Goal: Transaction & Acquisition: Obtain resource

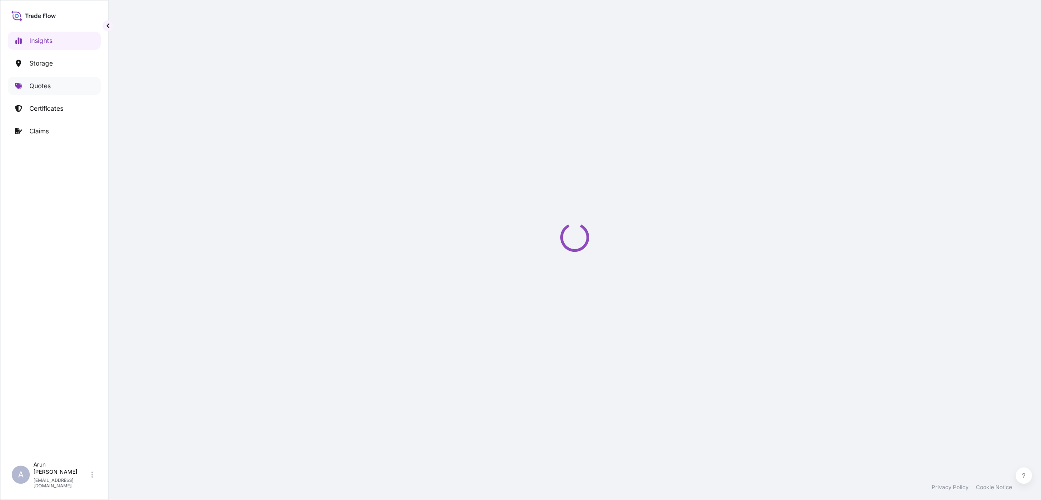
select select "2025"
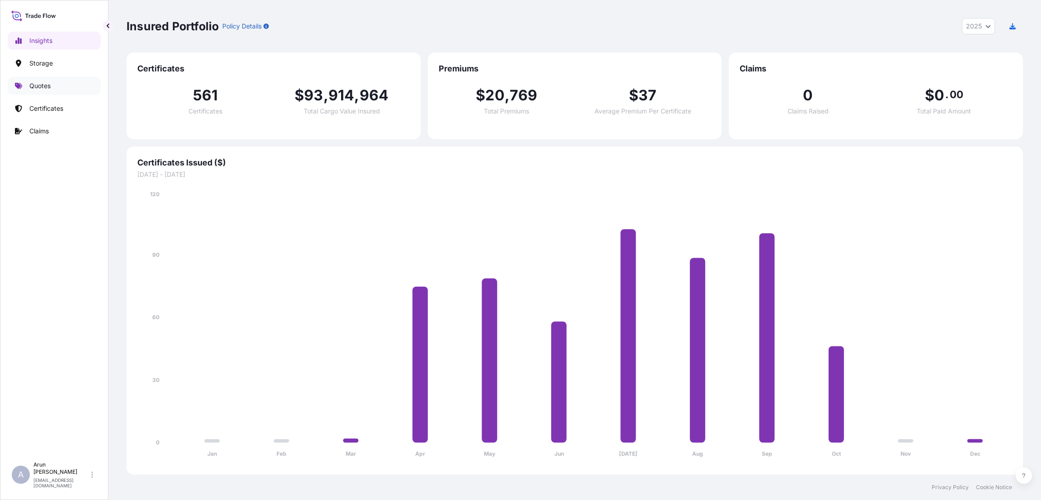
click at [47, 88] on p "Quotes" at bounding box center [39, 85] width 21 height 9
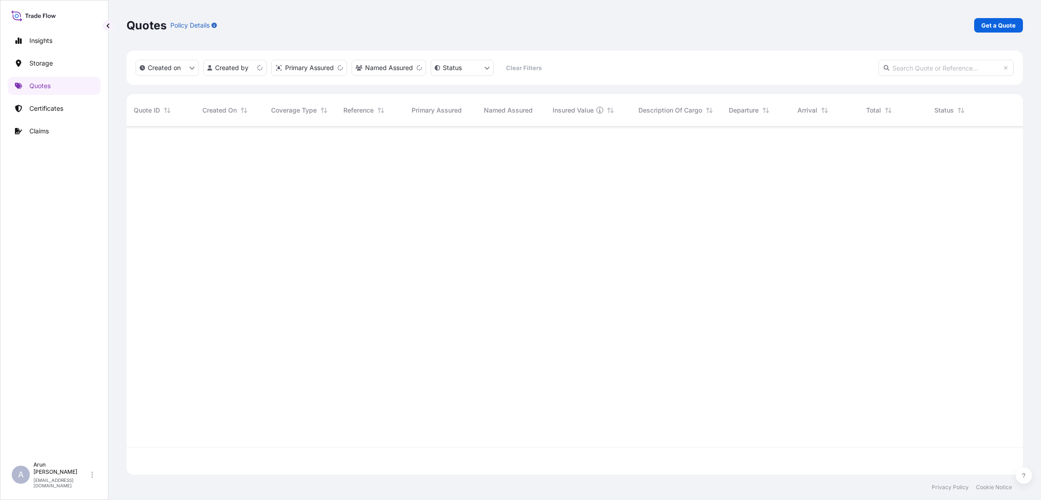
scroll to position [343, 886]
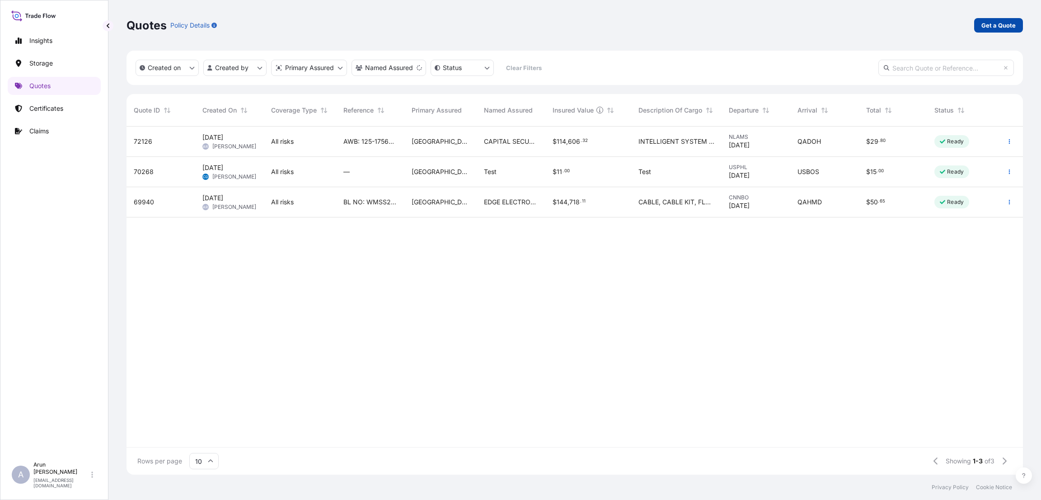
click at [1007, 26] on p "Get a Quote" at bounding box center [998, 25] width 34 height 9
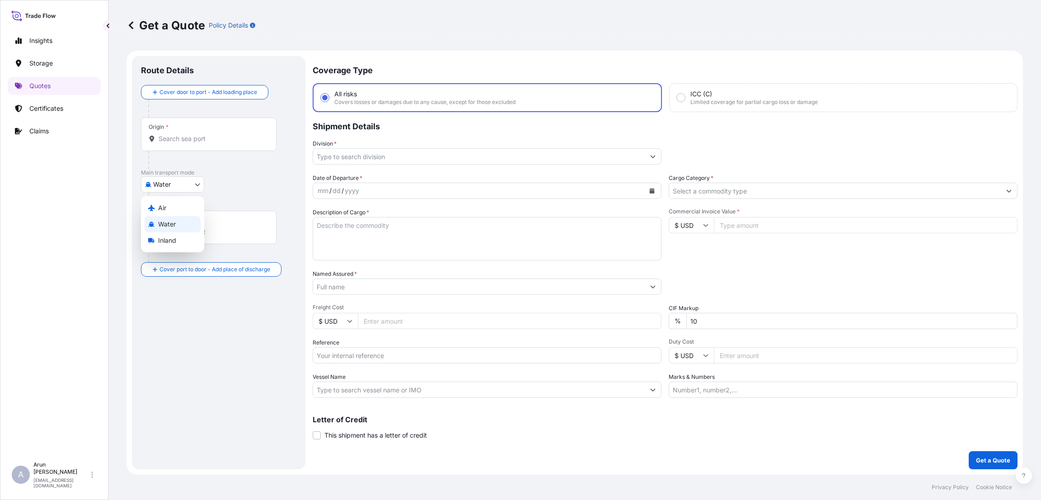
click at [192, 184] on body "Insights Storage Quotes Certificates Claims A [PERSON_NAME] [PERSON_NAME][EMAIL…" at bounding box center [520, 250] width 1041 height 500
click at [169, 242] on span "Inland" at bounding box center [167, 240] width 18 height 9
select select "Inland"
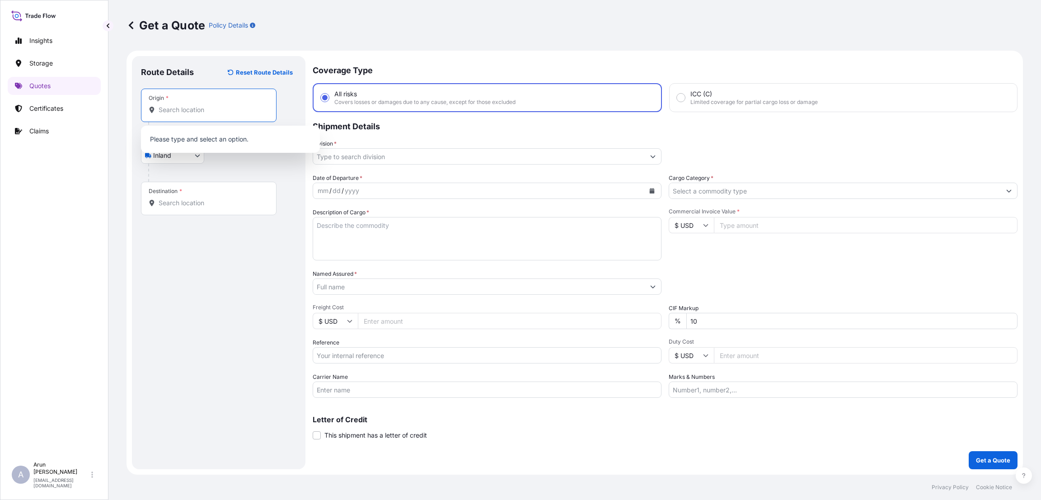
click at [184, 109] on input "Origin *" at bounding box center [212, 109] width 107 height 9
drag, startPoint x: 717, startPoint y: 451, endPoint x: 662, endPoint y: 475, distance: 59.5
click at [717, 451] on div "Coverage Type All risks Covers losses or damages due to any cause, except for t…" at bounding box center [665, 262] width 705 height 413
click at [197, 109] on input "Origin * Please select an origin" at bounding box center [212, 109] width 107 height 9
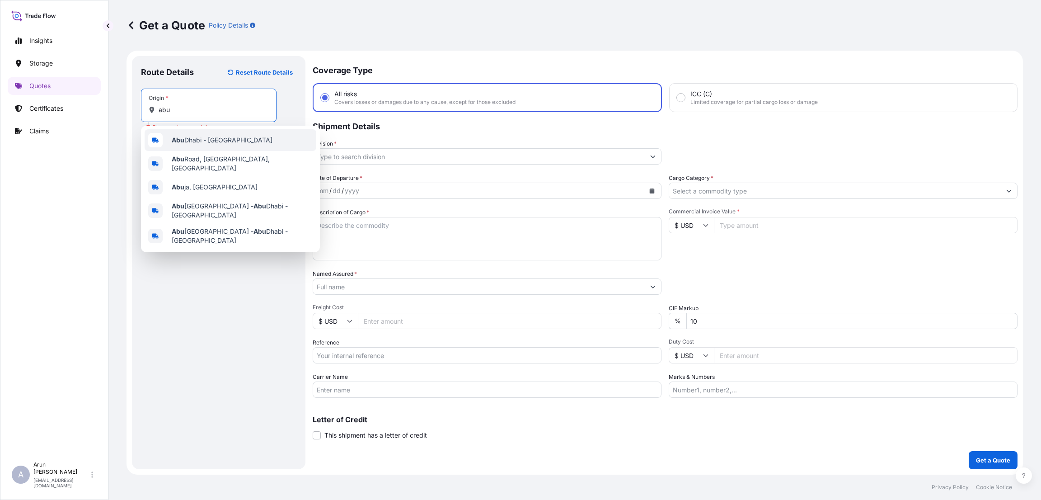
click at [202, 136] on span "[GEOGRAPHIC_DATA] - [GEOGRAPHIC_DATA]" at bounding box center [222, 140] width 101 height 9
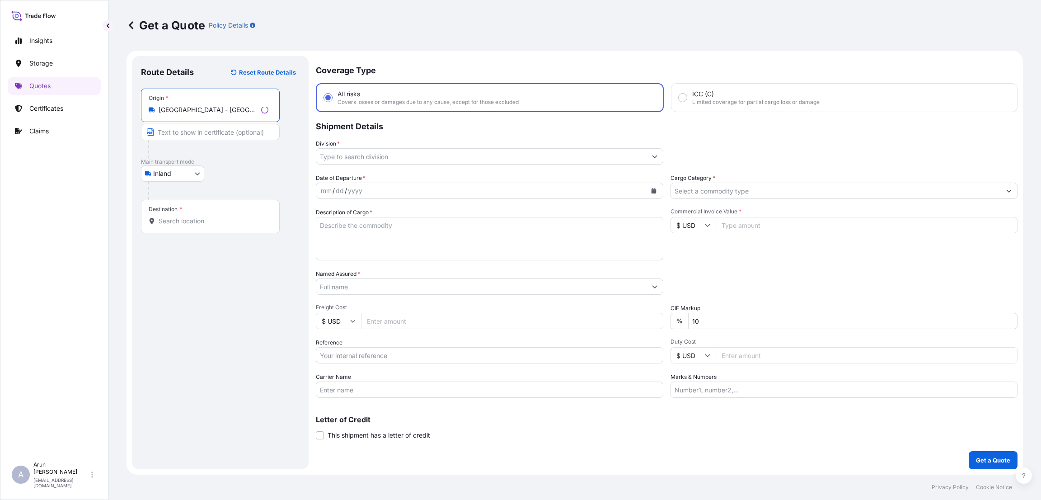
type input "[GEOGRAPHIC_DATA] - [GEOGRAPHIC_DATA]"
click at [202, 135] on input "Text to appear on certificate" at bounding box center [210, 132] width 139 height 16
type input "d"
click at [726, 443] on div "Coverage Type All risks Covers losses or damages due to any cause, except for t…" at bounding box center [665, 262] width 705 height 413
click at [189, 131] on input "[PERSON_NAME]" at bounding box center [209, 132] width 136 height 16
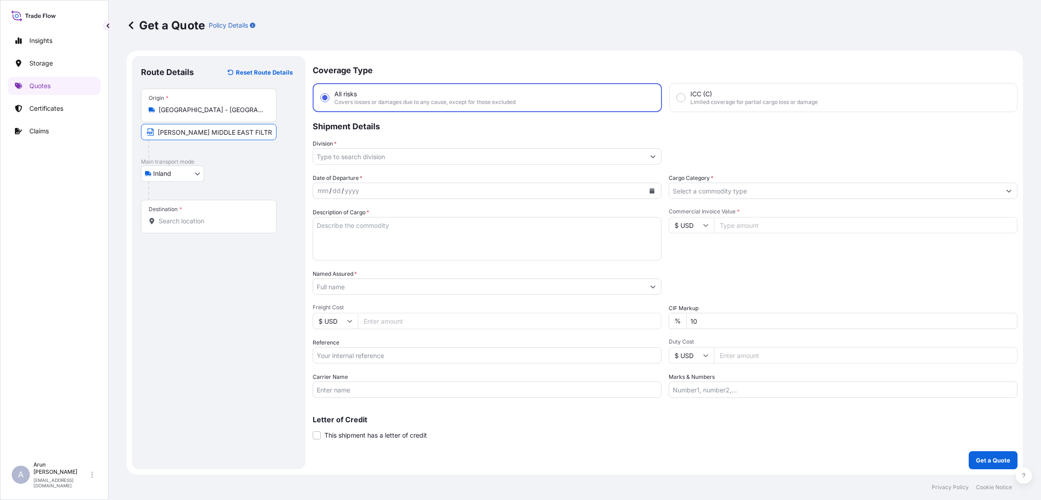
click at [258, 135] on input "[PERSON_NAME] MIDDLE EAST FILTRATION" at bounding box center [209, 132] width 136 height 16
type input "[PERSON_NAME] MIDDLE EAST FILTRATION SYSTEMS LLC"
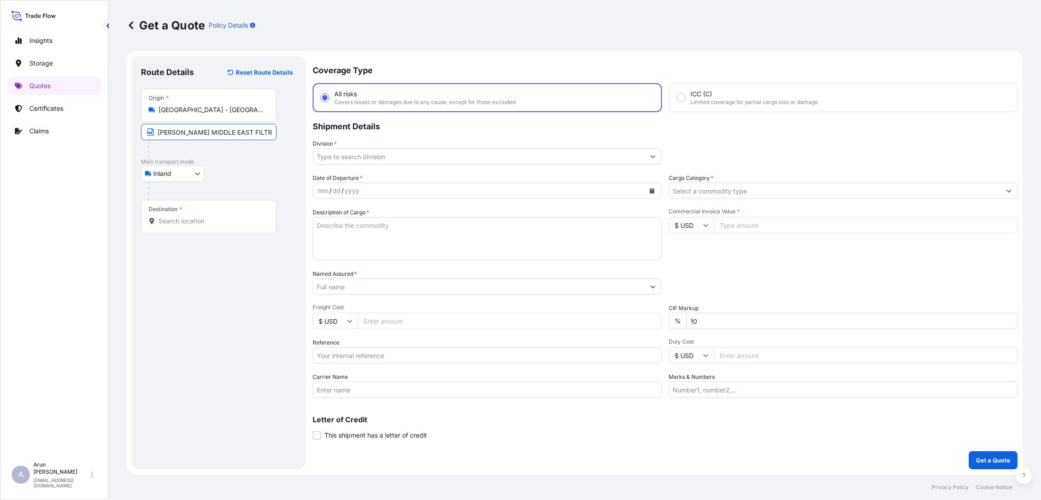
click at [210, 225] on input "Destination *" at bounding box center [212, 220] width 107 height 9
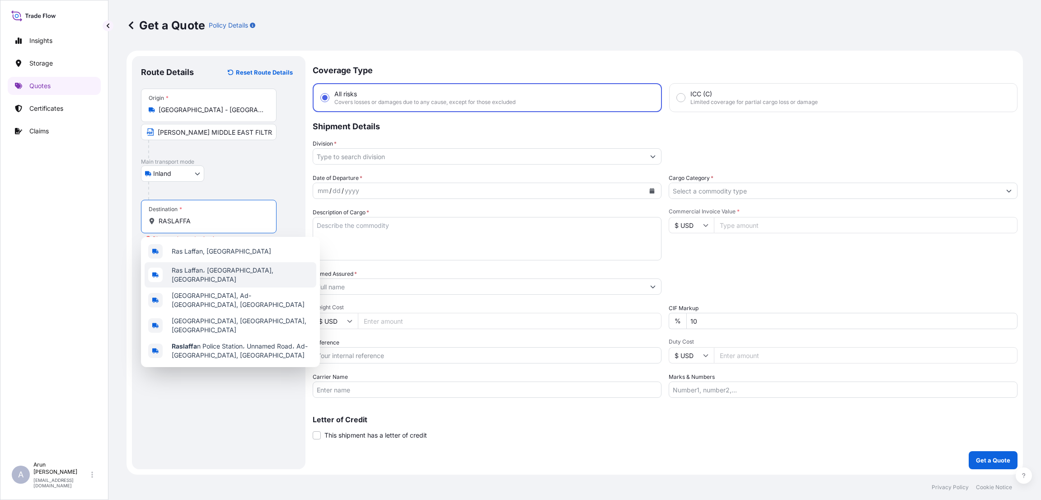
click at [216, 266] on div "Ras Laffan، [GEOGRAPHIC_DATA], [GEOGRAPHIC_DATA]" at bounding box center [231, 274] width 172 height 25
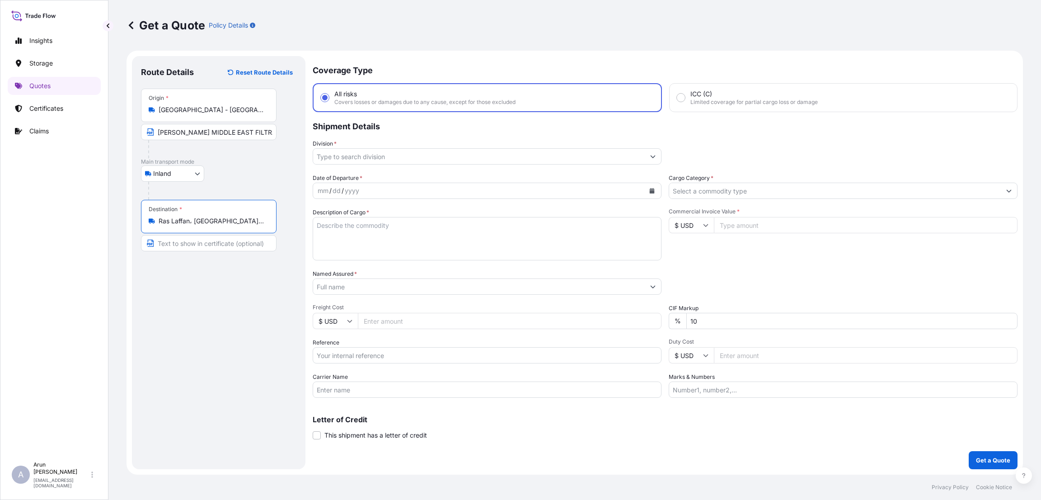
type input "Ras Laffan، [GEOGRAPHIC_DATA], [GEOGRAPHIC_DATA]"
click at [200, 248] on input "Text to appear on certificate" at bounding box center [209, 243] width 136 height 16
type input "RAS GIRTAS POWER COMPANY"
click at [418, 152] on input "Division *" at bounding box center [479, 156] width 332 height 16
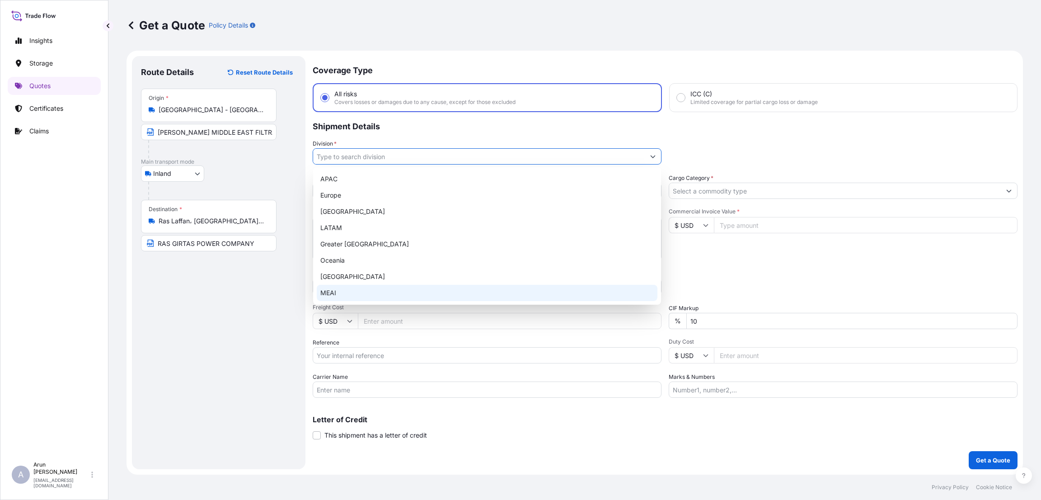
click at [401, 286] on div "MEAI" at bounding box center [487, 293] width 341 height 16
type input "MEAI"
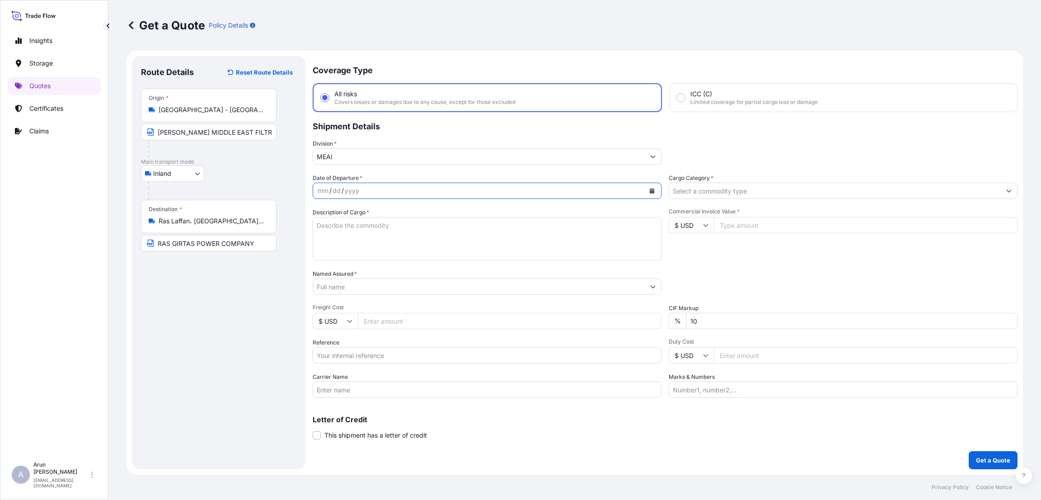
click at [656, 191] on button "Calendar" at bounding box center [652, 190] width 14 height 14
click at [376, 282] on div "15" at bounding box center [380, 283] width 16 height 16
click at [719, 190] on input "Cargo Category *" at bounding box center [835, 191] width 332 height 16
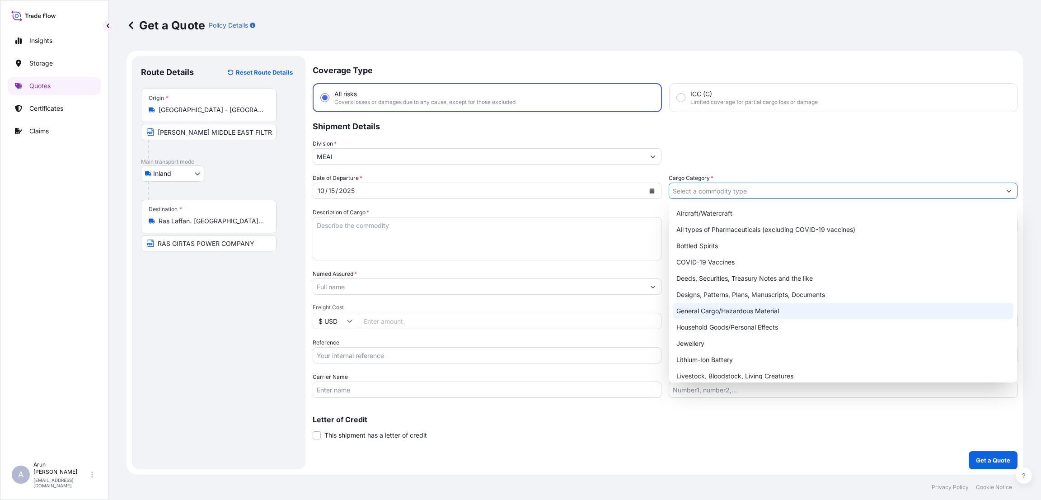
click at [723, 309] on div "General Cargo/Hazardous Material" at bounding box center [843, 311] width 341 height 16
type input "General Cargo/Hazardous Material"
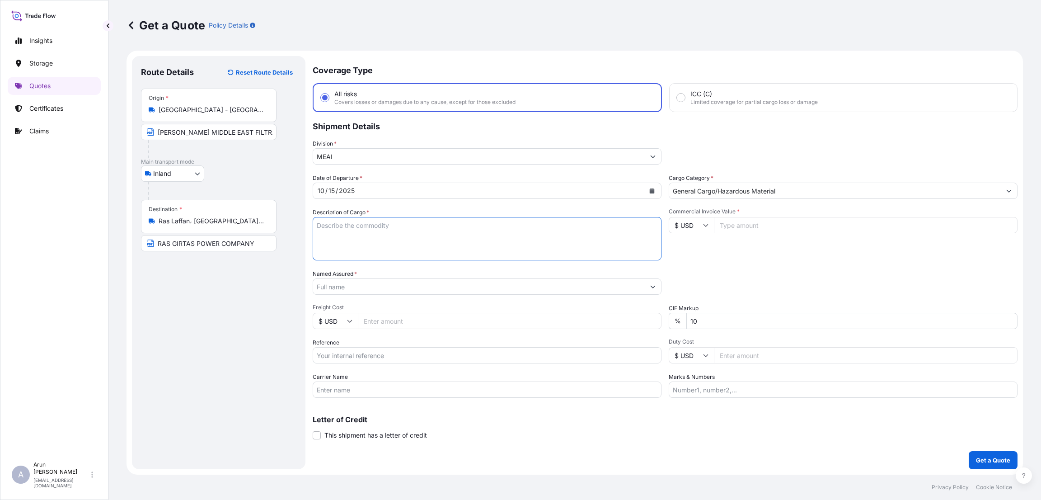
click at [388, 226] on textarea "Description of Cargo *" at bounding box center [487, 238] width 349 height 43
drag, startPoint x: 501, startPoint y: 224, endPoint x: 500, endPoint y: 244, distance: 20.8
click at [501, 226] on textarea "P280076-000-710-CYL ER5W5P1 FILTER 26"L GDX4 [PERSON_NAME]" at bounding box center [487, 238] width 349 height 43
click at [550, 231] on textarea "P280076-000-710-CYL ER5W5P1 FILTER 26"L GDX4 GALVA PC" at bounding box center [487, 238] width 349 height 43
type textarea "P280076-000-710-CYL ER5W5P1 FILTER 26"L GDX4 GALVA PC"
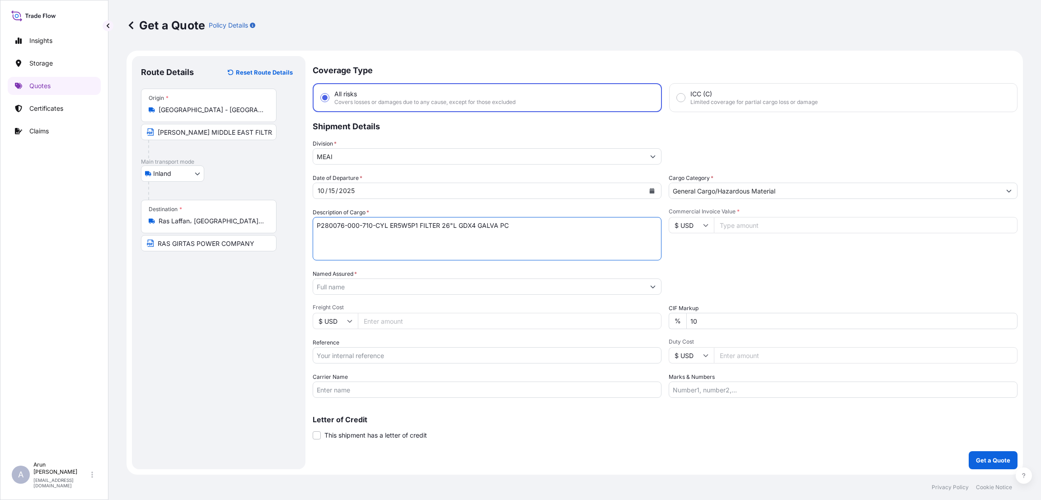
click at [769, 225] on input "Commercial Invoice Value *" at bounding box center [866, 225] width 304 height 16
type input "413927.8"
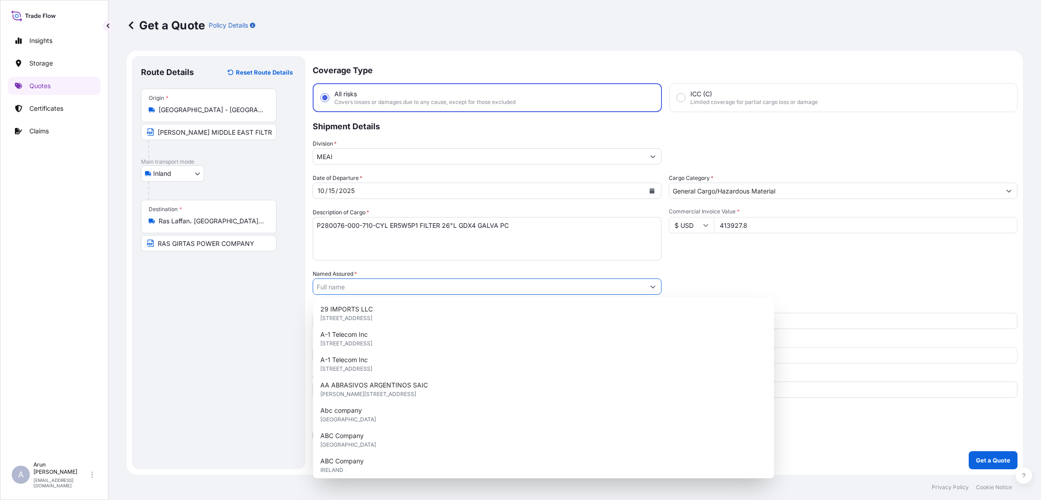
click at [372, 285] on input "Named Assured *" at bounding box center [479, 286] width 332 height 16
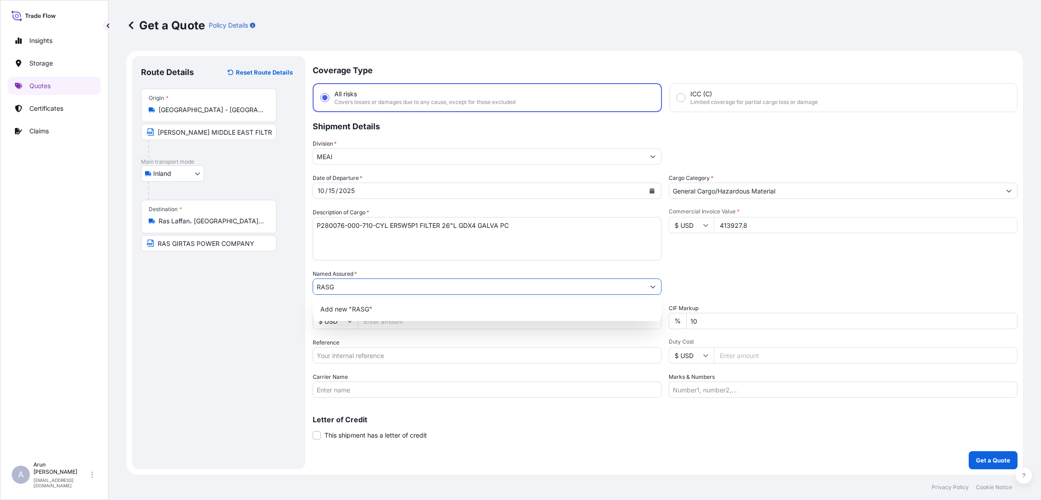
click at [330, 285] on input "RASG" at bounding box center [479, 286] width 332 height 16
click at [335, 285] on input "RAS G" at bounding box center [479, 286] width 332 height 16
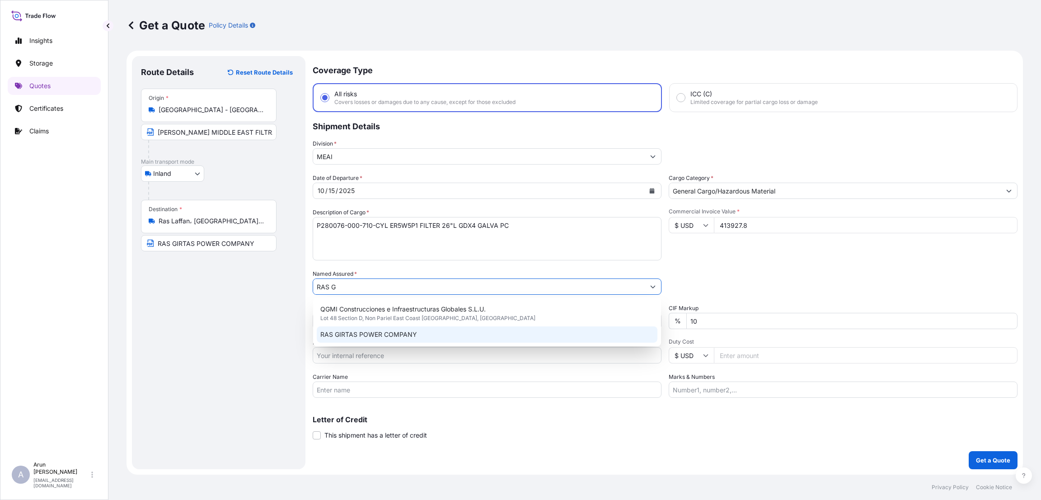
click at [349, 340] on div "RAS GIRTAS POWER COMPANY" at bounding box center [487, 334] width 341 height 16
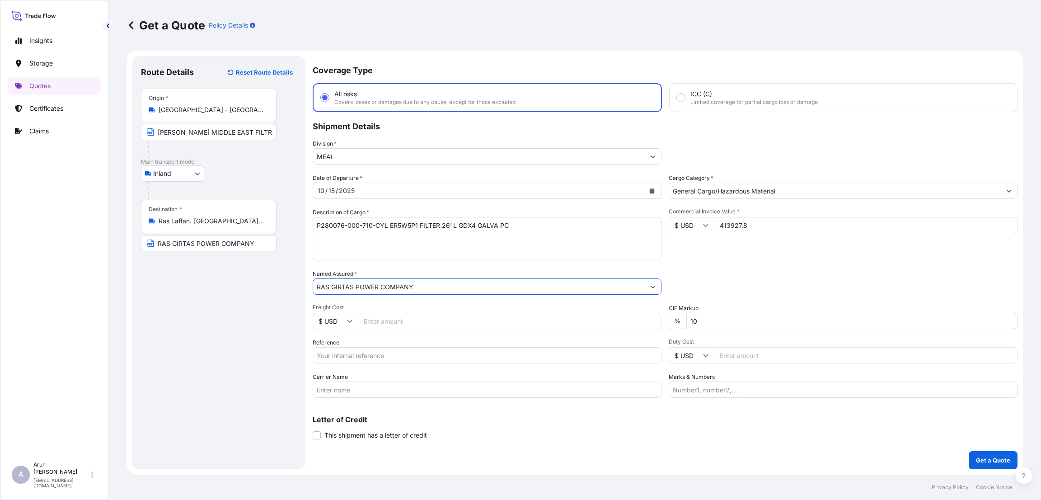
type input "RAS GIRTAS POWER COMPANY"
click at [425, 321] on input "Freight Cost" at bounding box center [510, 321] width 304 height 16
type input "6500"
click at [372, 356] on input "Reference" at bounding box center [487, 355] width 349 height 16
click at [333, 356] on input "19268284" at bounding box center [487, 355] width 349 height 16
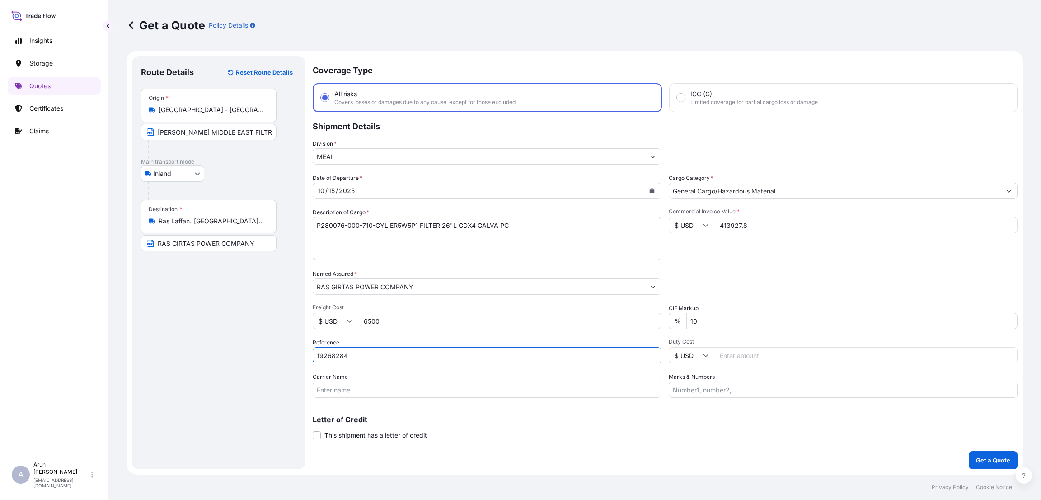
click at [333, 356] on input "19268284" at bounding box center [487, 355] width 349 height 16
click at [384, 352] on input "19268284" at bounding box center [487, 355] width 349 height 16
paste input "19268284"
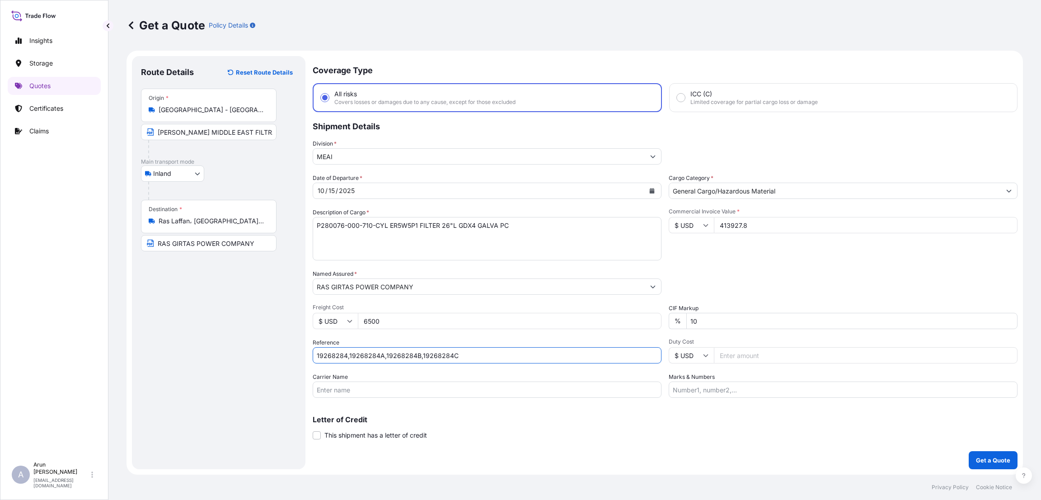
drag, startPoint x: 469, startPoint y: 357, endPoint x: 308, endPoint y: 349, distance: 162.0
click at [308, 349] on form "Route Details Reset Route Details Place of loading Road / Inland Road / Inland …" at bounding box center [575, 263] width 896 height 424
type input "19268284,19268284A,19268284B,19268284C"
click at [689, 385] on input "Marks & Numbers" at bounding box center [843, 389] width 349 height 16
paste input "19268284,19268284A,19268284B,19268284C"
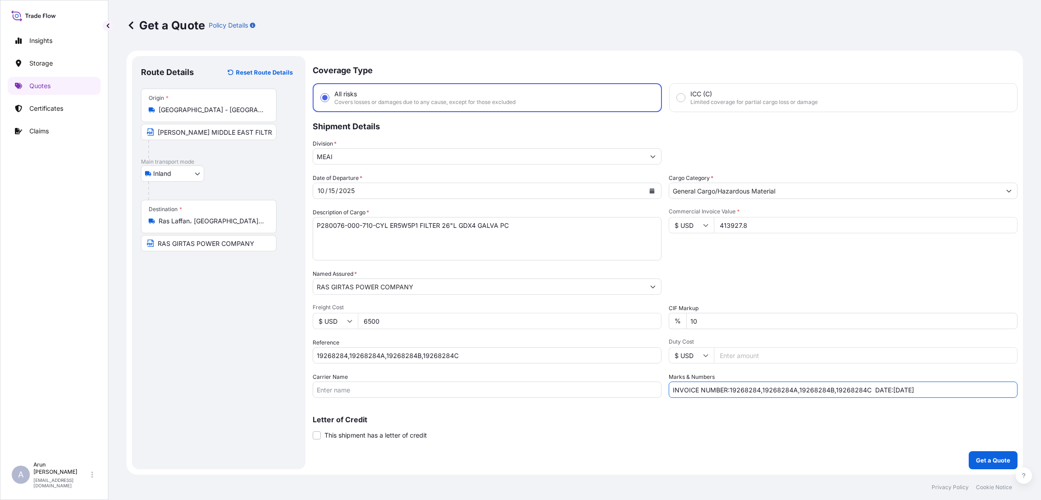
type input "INVOICE NUMBER:19268284,19268284A,19268284B,19268284C DATE:[DATE]"
click at [524, 223] on textarea "P280076-000-710-CYL ER5W5P1 FILTER 26"L GDX4 GALVA PC" at bounding box center [487, 238] width 349 height 43
click at [327, 352] on input "19268284,19268284A,19268284B,19268284C" at bounding box center [487, 355] width 349 height 16
click at [335, 351] on input "19268284,19268284A,19268284B,19268284C" at bounding box center [487, 355] width 349 height 16
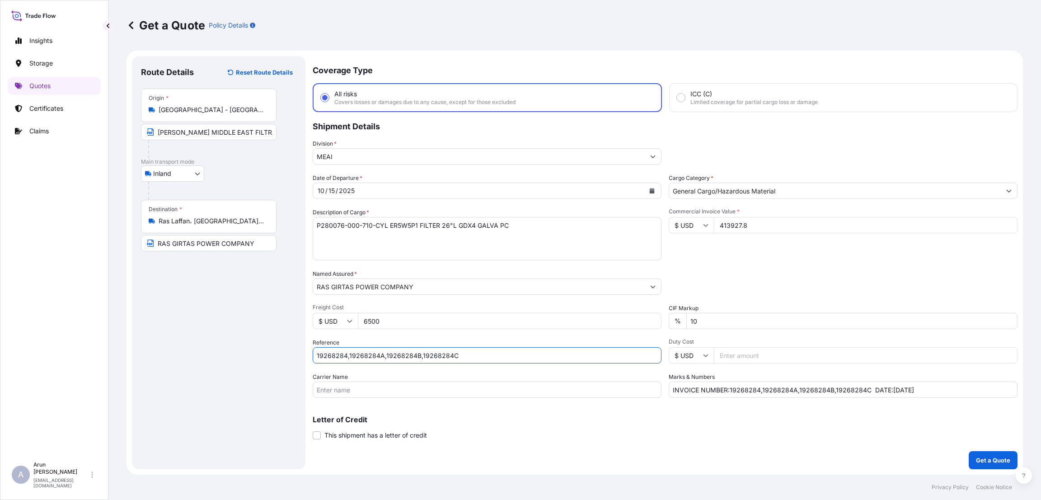
click at [334, 351] on input "19268284,19268284A,19268284B,19268284C" at bounding box center [487, 355] width 349 height 16
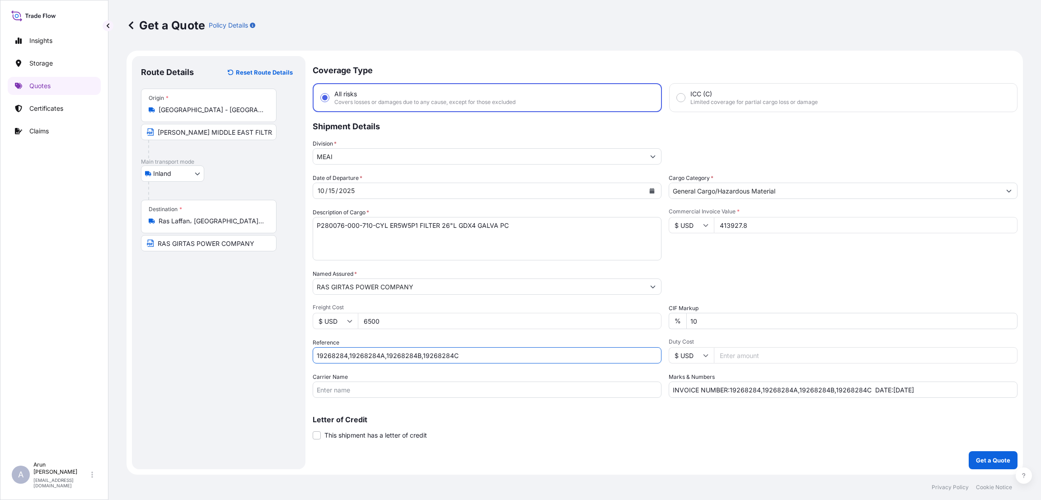
click at [334, 351] on input "19268284,19268284A,19268284B,19268284C" at bounding box center [487, 355] width 349 height 16
click at [340, 354] on input "19268284,19268284A,19268284B,19268284C" at bounding box center [487, 355] width 349 height 16
drag, startPoint x: 346, startPoint y: 354, endPoint x: 315, endPoint y: 351, distance: 30.9
click at [316, 351] on input "19268284,19268284A,19268284B,19268284C" at bounding box center [487, 355] width 349 height 16
click at [319, 234] on textarea "P280076-000-710-CYL ER5W5P1 FILTER 26"L GDX4 GALVA PC" at bounding box center [487, 238] width 349 height 43
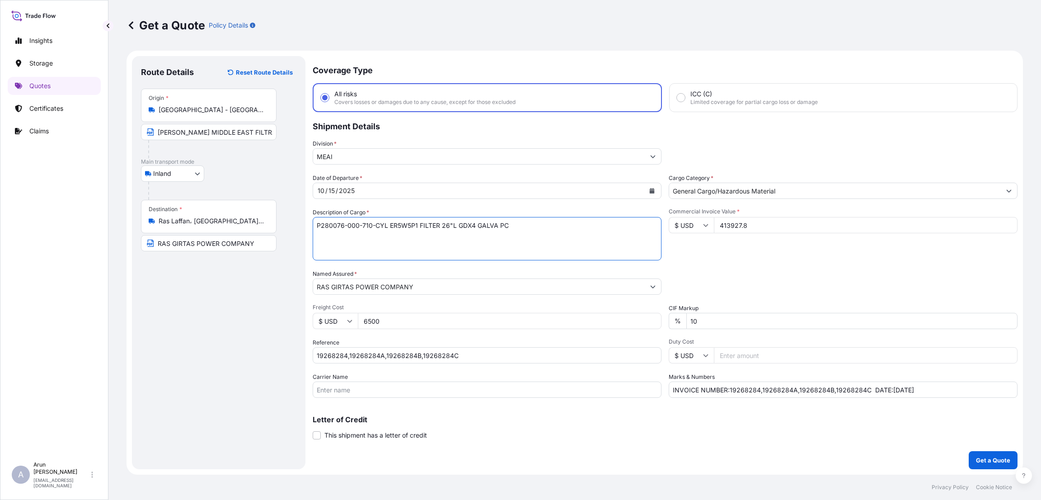
drag, startPoint x: 315, startPoint y: 225, endPoint x: 333, endPoint y: 253, distance: 32.5
click at [316, 226] on textarea "P280076-000-710-CYL ER5W5P1 FILTER 26"L GDX4 GALVA PC" at bounding box center [487, 238] width 349 height 43
click at [535, 222] on textarea "FILTERS,P280076-000-710-CYL ER5W5P1 FILTER 26"L GDX4 GALVA PC" at bounding box center [487, 238] width 349 height 43
paste textarea "19268284"
click at [318, 233] on textarea "FILTERS,P280076-000-710-CYL ER5W5P1 FILTER 26"L GDX4 GALVA PC 19268284" at bounding box center [487, 238] width 349 height 43
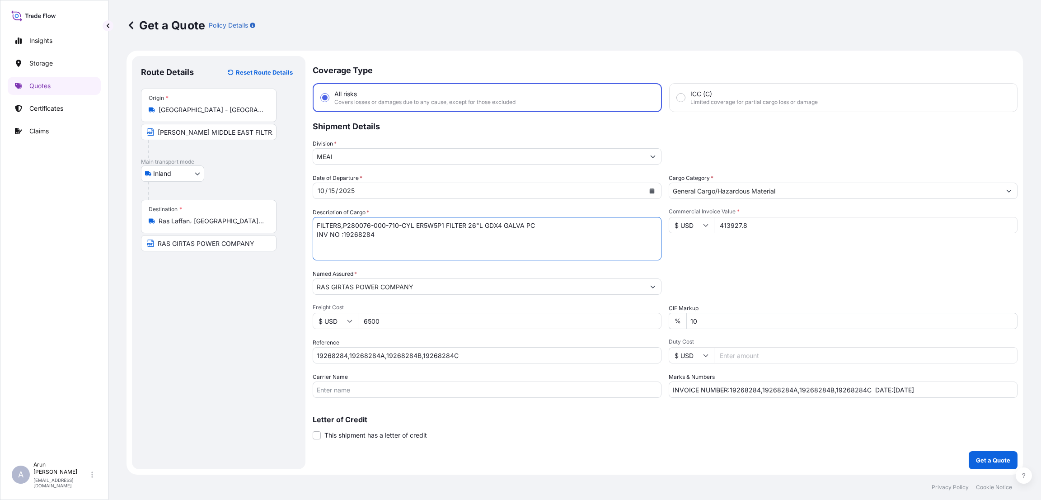
click at [389, 235] on textarea "FILTERS,P280076-000-710-CYL ER5W5P1 FILTER 26"L GDX4 GALVA PC INV NO :19268284" at bounding box center [487, 238] width 349 height 43
drag, startPoint x: 448, startPoint y: 233, endPoint x: 317, endPoint y: 233, distance: 131.0
click at [317, 233] on textarea "FILTERS,P280076-000-710-CYL ER5W5P1 FILTER 26"L GDX4 GALVA PC INV NO :19268284 …" at bounding box center [487, 238] width 349 height 43
click at [445, 237] on textarea "FILTERS,P280076-000-710-CYL ER5W5P1 FILTER 26"L GDX4 GALVA PC INV NO :19268284 …" at bounding box center [487, 238] width 349 height 43
paste textarea "INV NO :19268284 INV VALUE :119804.40"
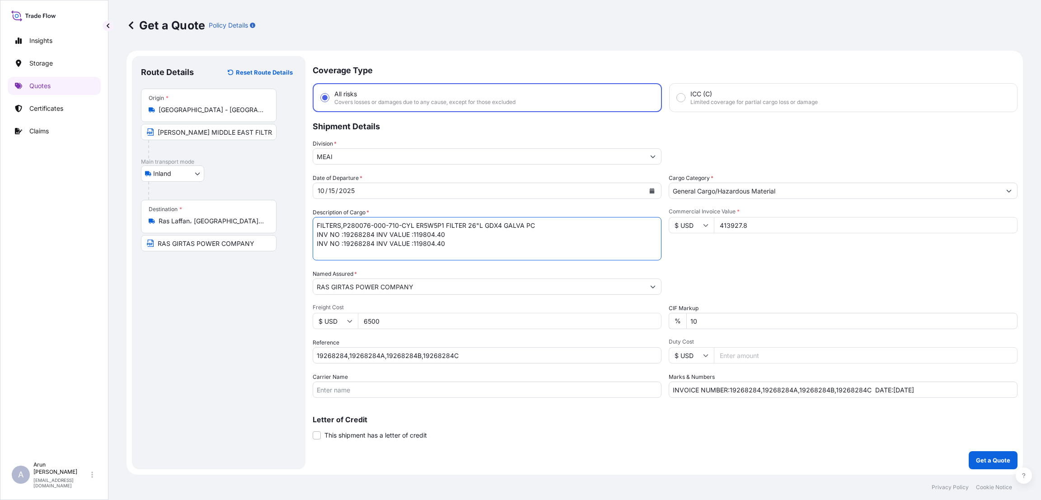
click at [372, 242] on textarea "FILTERS,P280076-000-710-CYL ER5W5P1 FILTER 26"L GDX4 GALVA PC INV NO :19268284 …" at bounding box center [487, 238] width 349 height 43
click at [451, 239] on textarea "FILTERS,P280076-000-710-CYL ER5W5P1 FILTER 26"L GDX4 GALVA PC INV NO :19268284 …" at bounding box center [487, 238] width 349 height 43
click at [435, 241] on textarea "FILTERS,P280076-000-710-CYL ER5W5P1 FILTER 26"L GDX4 GALVA PC INV NO :19268284 …" at bounding box center [487, 238] width 349 height 43
drag, startPoint x: 442, startPoint y: 242, endPoint x: 445, endPoint y: 252, distance: 9.9
click at [442, 244] on textarea "FILTERS,P280076-000-710-CYL ER5W5P1 FILTER 26"L GDX4 GALVA PC INV NO :19268284 …" at bounding box center [487, 238] width 349 height 43
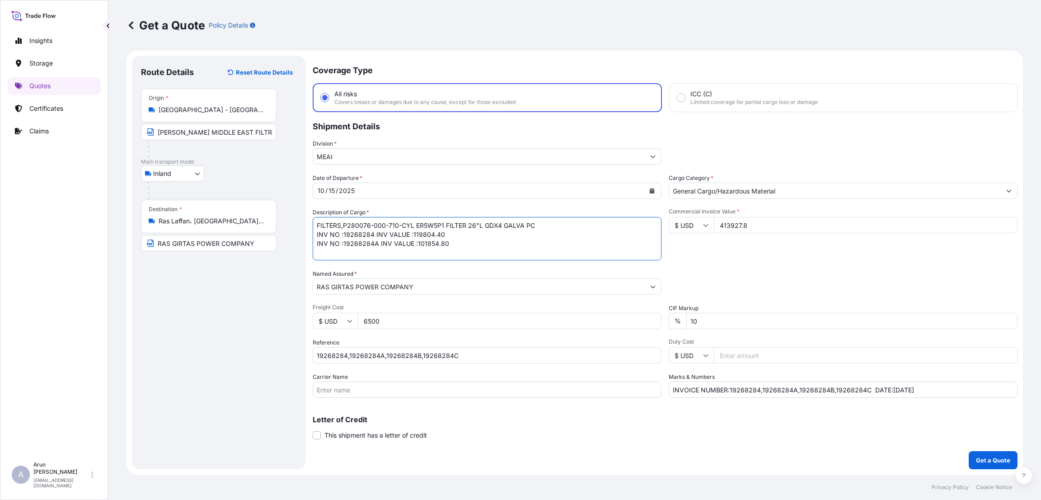
drag, startPoint x: 448, startPoint y: 241, endPoint x: 313, endPoint y: 244, distance: 135.6
click at [313, 244] on textarea "FILTERS,P280076-000-710-CYL ER5W5P1 FILTER 26"L GDX4 GALVA PC INV NO :19268284 …" at bounding box center [487, 238] width 349 height 43
click at [455, 239] on textarea "FILTERS,P280076-000-710-CYL ER5W5P1 FILTER 26"L GDX4 GALVA PC INV NO :19268284 …" at bounding box center [487, 238] width 349 height 43
paste textarea "INV NO :19268284A INV VALUE :101854.80"
click at [378, 250] on textarea "FILTERS,P280076-000-710-CYL ER5W5P1 FILTER 26"L GDX4 GALVA PC INV NO :19268284 …" at bounding box center [487, 238] width 349 height 43
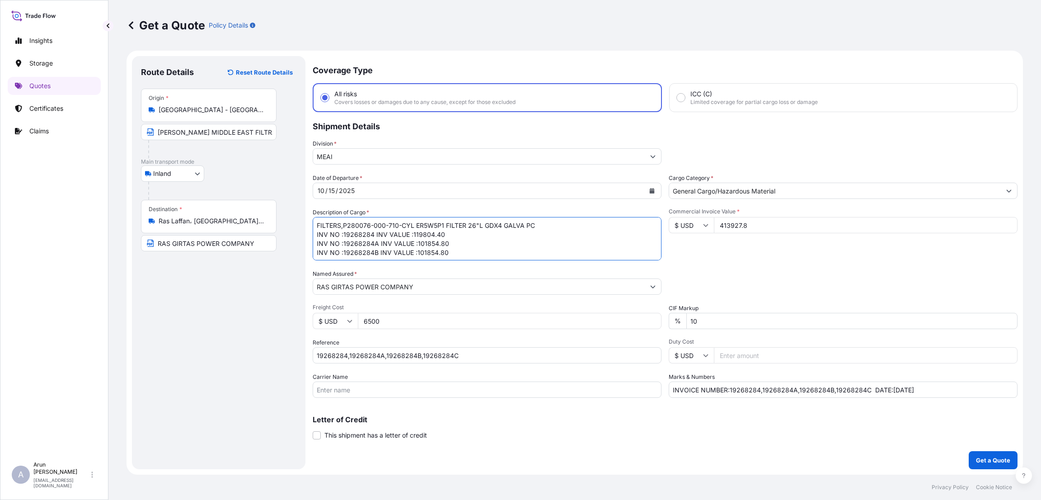
click at [449, 248] on textarea "FILTERS,P280076-000-710-CYL ER5W5P1 FILTER 26"L GDX4 GALVA PC INV NO :19268284 …" at bounding box center [487, 238] width 349 height 43
paste textarea "INV NO :19268284A INV VALUE :101854.80"
click at [376, 233] on textarea "FILTERS,P280076-000-710-CYL ER5W5P1 FILTER 26"L GDX4 GALVA PC INV NO :19268284 …" at bounding box center [487, 238] width 349 height 43
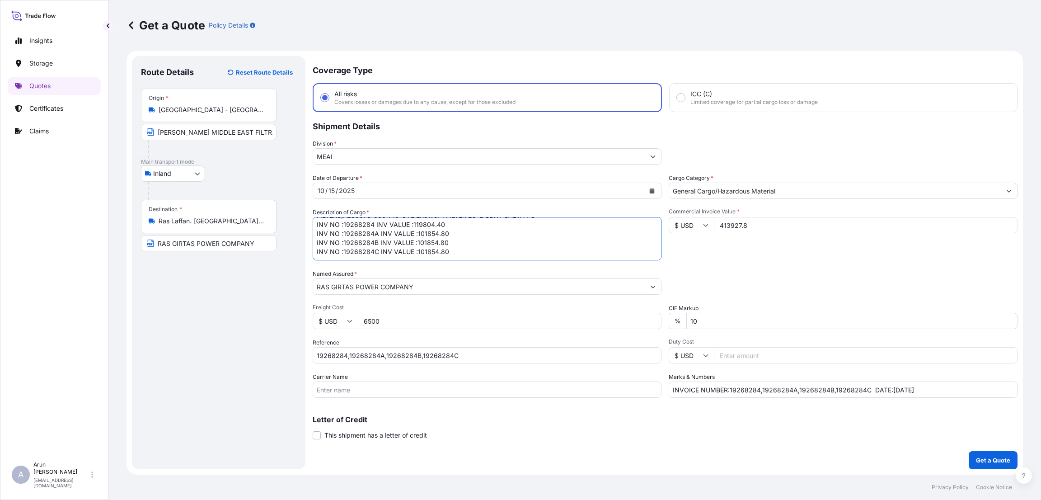
click at [457, 236] on textarea "FILTERS,P280076-000-710-CYL ER5W5P1 FILTER 26"L GDX4 GALVA PC INV NO :19268284 …" at bounding box center [487, 238] width 349 height 43
click at [543, 218] on textarea "FILTERS,P280076-000-710-CYL ER5W5P1 FILTER 26"L GDX4 GALVA PC INV NO :19268284 …" at bounding box center [487, 238] width 349 height 43
type textarea "FILTERS,P280076-000-710-CYL ER5W5P1 FILTER 26"L GDX4 GALVA PC INV NO :19268284 …"
click at [693, 319] on input "10" at bounding box center [851, 321] width 331 height 16
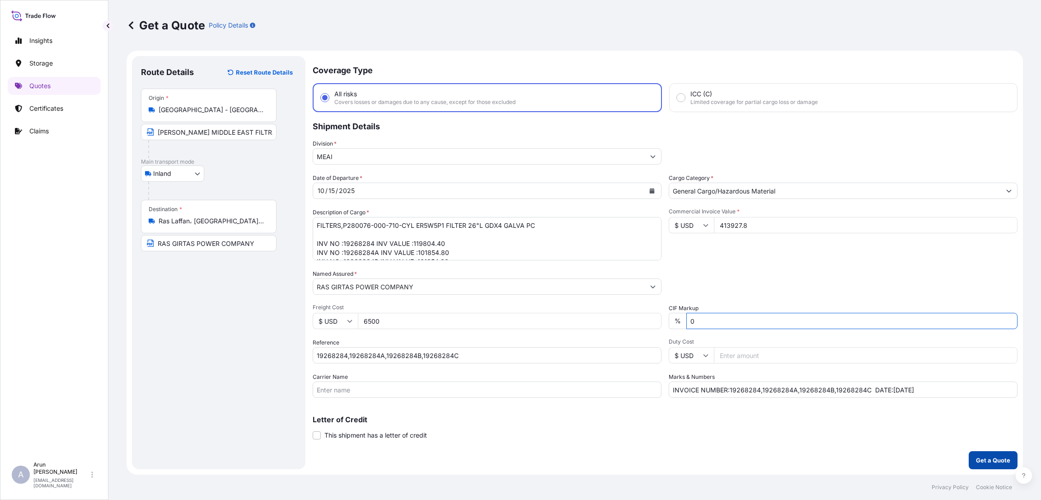
type input "0"
click at [990, 456] on p "Get a Quote" at bounding box center [993, 459] width 34 height 9
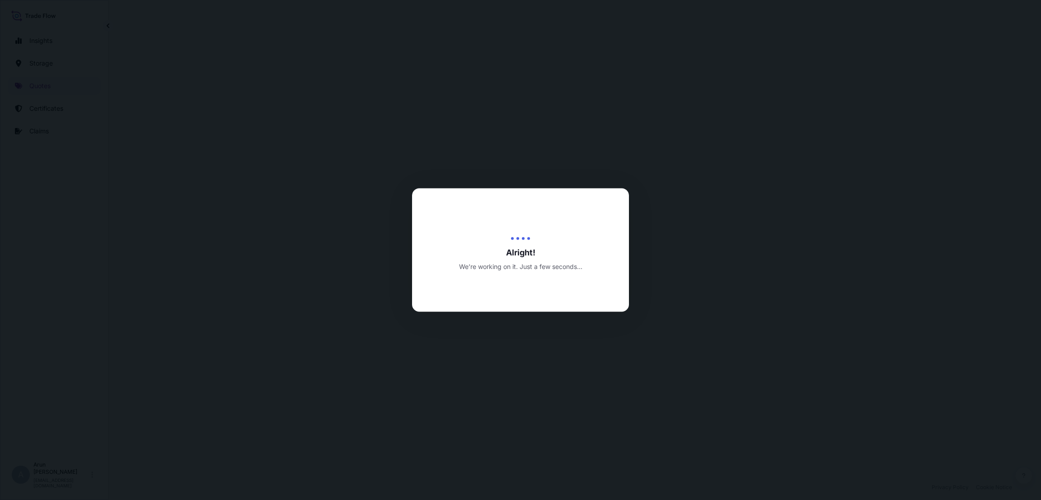
select select "Inland"
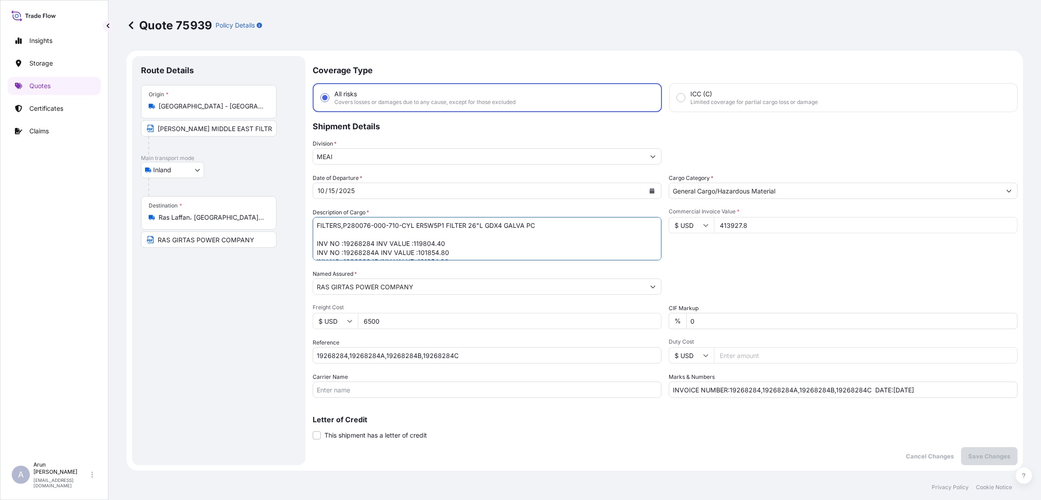
click at [373, 239] on textarea "FILTERS,P280076-000-710-CYL ER5W5P1 FILTER 26"L GDX4 GALVA PC INV NO :19268284 …" at bounding box center [487, 238] width 349 height 43
click at [372, 242] on textarea "FILTERS,P280076-000-710-CYL ER5W5P1 FILTER 26"L GDX4 GALVA PC INV NO :19268284 …" at bounding box center [487, 238] width 349 height 43
click at [374, 240] on textarea "FILTERS,P280076-000-710-CYL ER5W5P1 FILTER 26"L GDX4 GALVA PC INV NO :19268284 …" at bounding box center [487, 238] width 349 height 43
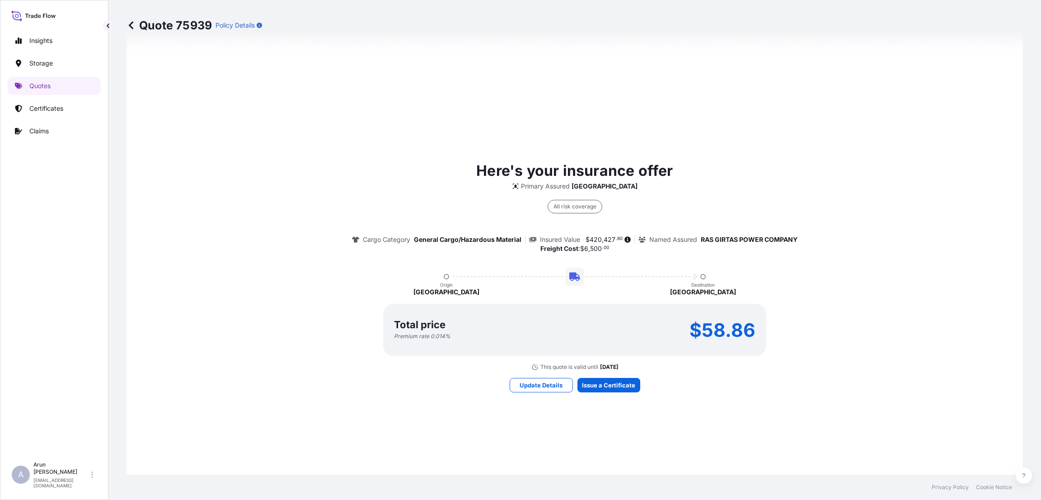
scroll to position [681, 0]
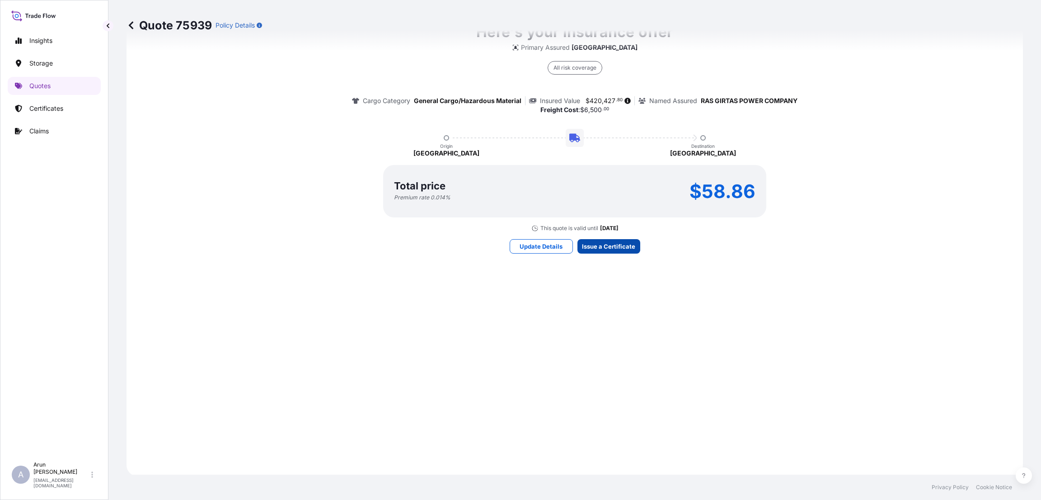
type textarea "FILTERS,P280076-000-710-CYL ER5W5P1 FILTER 26"L GDX4 GALVA PC INV NO :19268284 …"
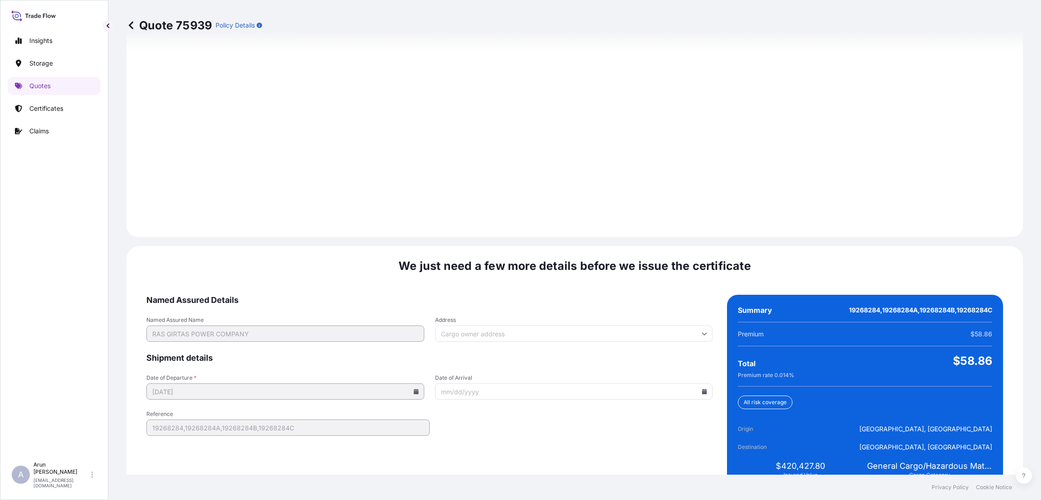
scroll to position [1212, 0]
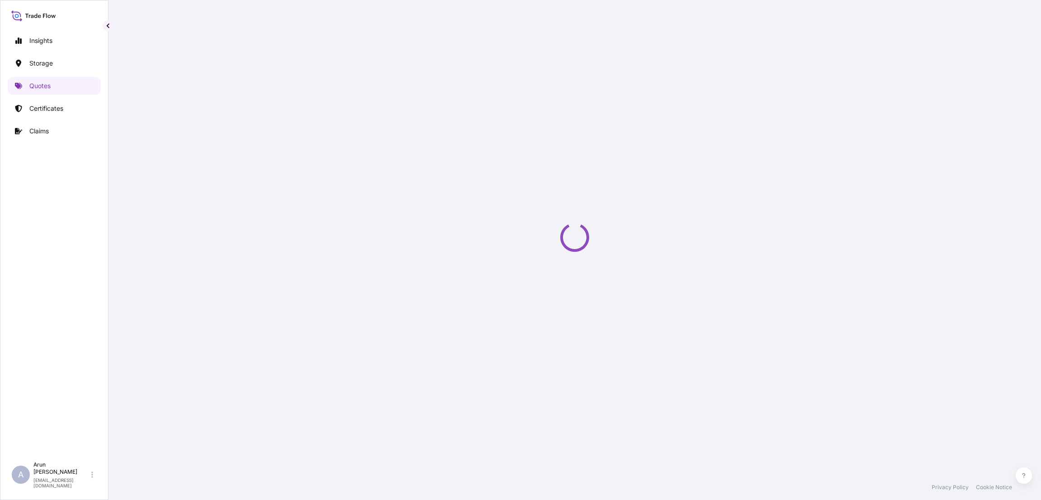
select select "Inland"
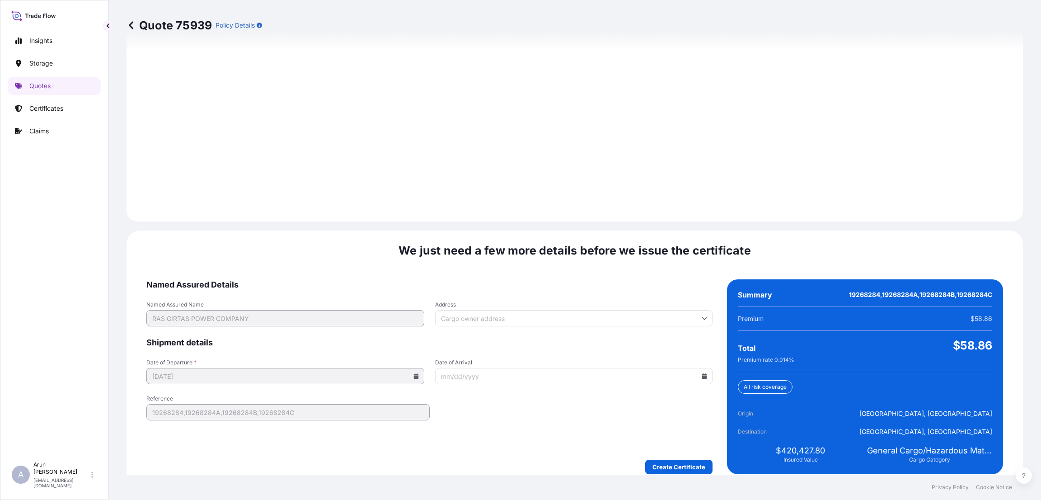
scroll to position [1212, 0]
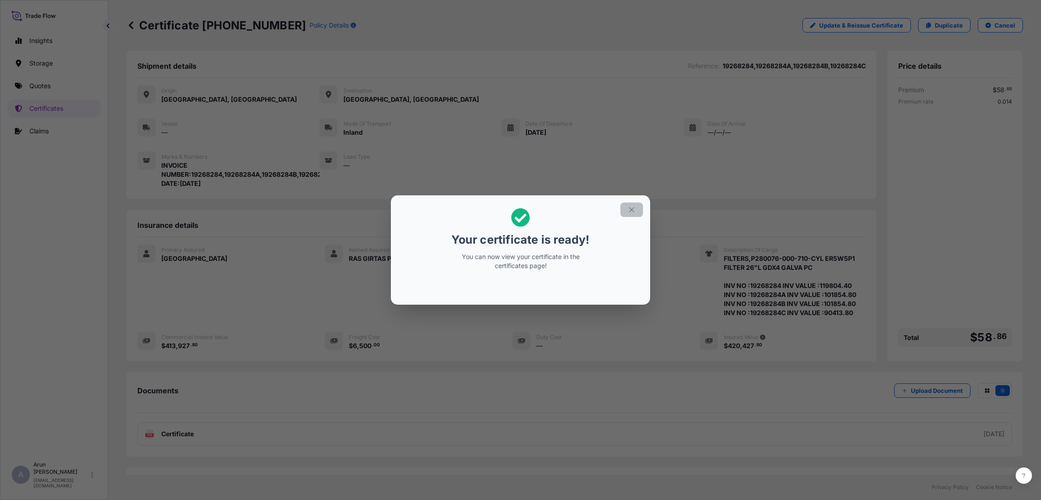
click at [633, 211] on icon "button" at bounding box center [632, 210] width 8 height 8
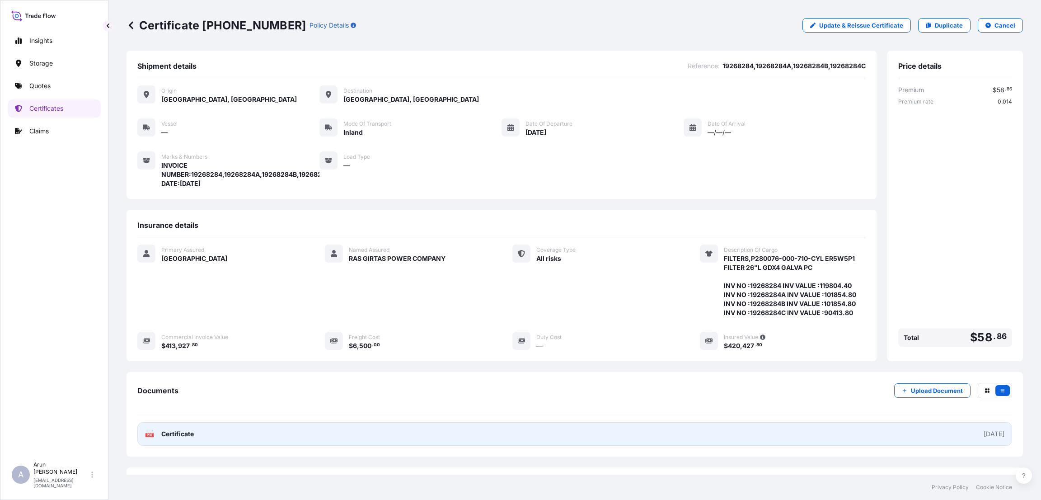
click at [448, 432] on link "PDF Certificate 2025-10-15" at bounding box center [574, 433] width 875 height 23
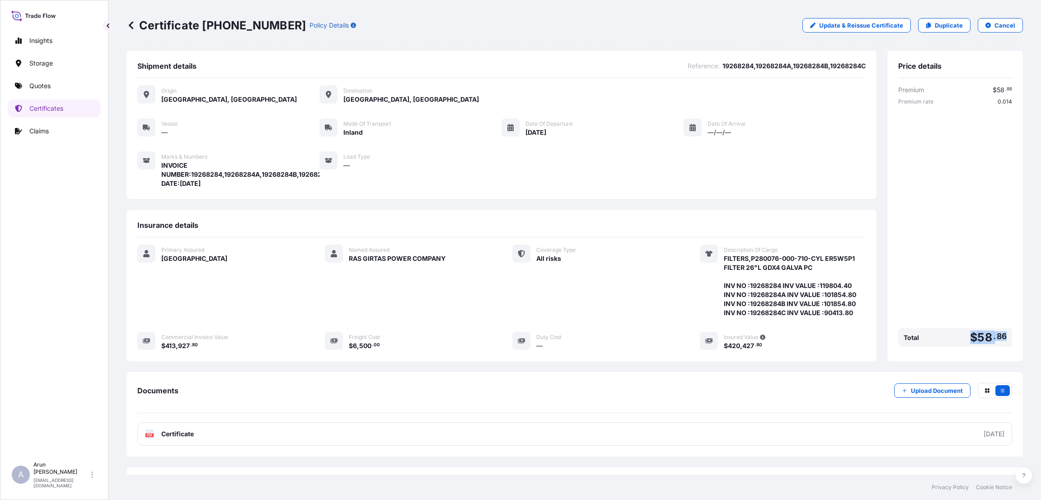
drag, startPoint x: 955, startPoint y: 347, endPoint x: 1004, endPoint y: 347, distance: 49.3
click at [1004, 347] on div "Price details Premium $ 58 . 86 Premium rate 0.014 Total $ 58 . 86" at bounding box center [955, 206] width 136 height 310
copy span "$ 58 . 86"
